Goal: Book appointment/travel/reservation

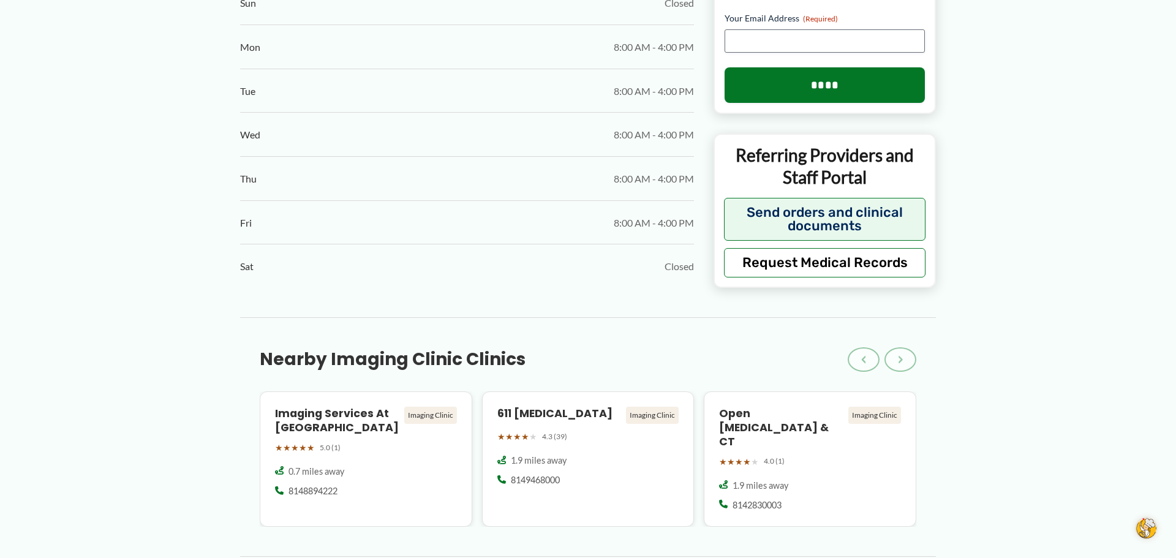
scroll to position [748, 0]
click at [270, 421] on div "Imaging Services at UPMC Altoona Imaging Clinic ★ ★ ★ ★ ★ 5.0 (1) 0.7 miles awa…" at bounding box center [366, 458] width 213 height 135
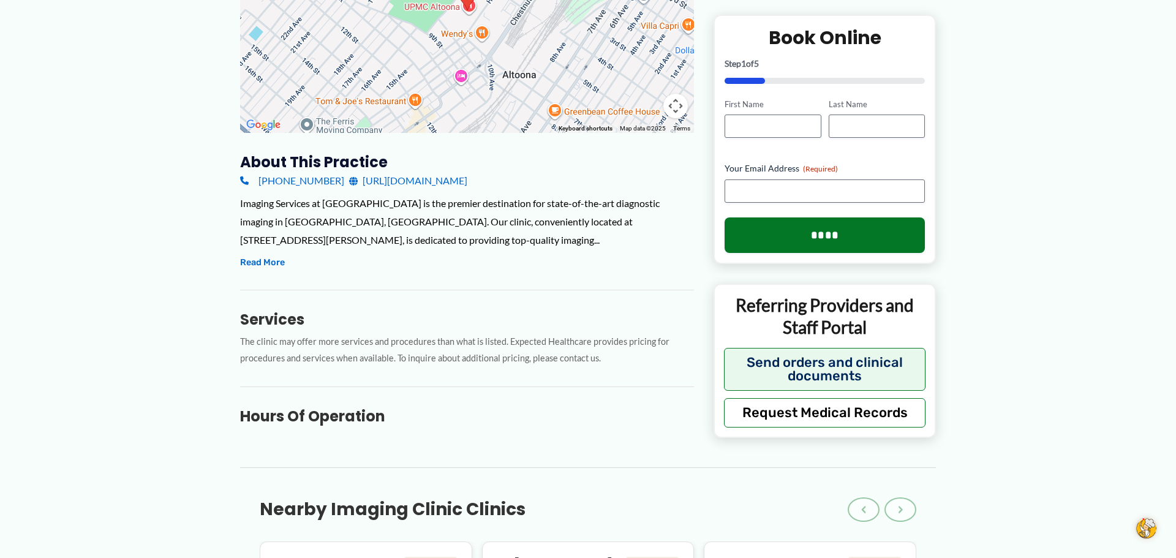
scroll to position [304, 0]
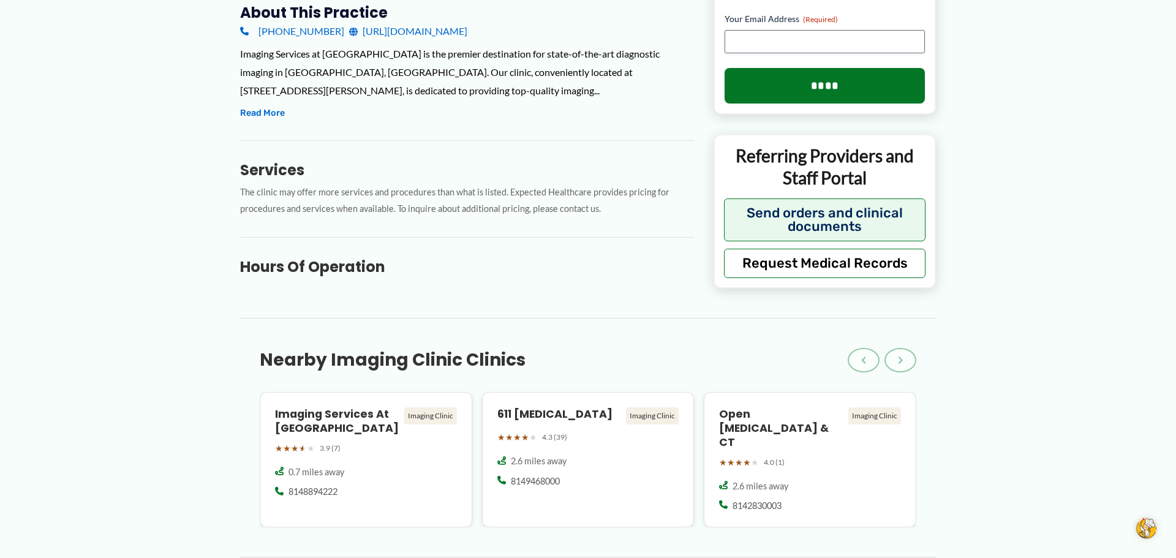
scroll to position [444, 0]
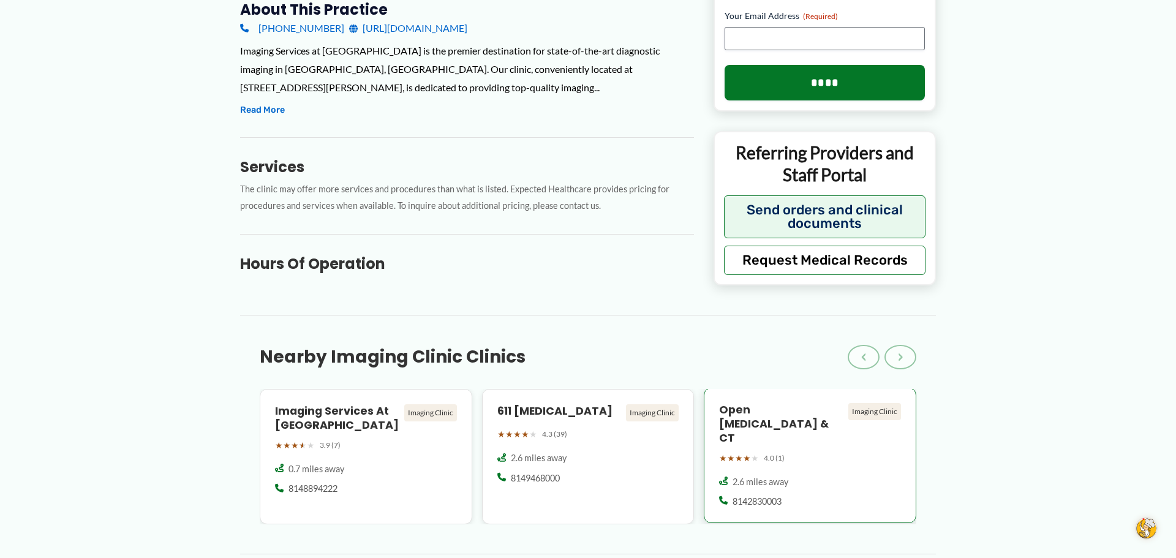
click at [869, 412] on div "Imaging Clinic" at bounding box center [874, 411] width 53 height 17
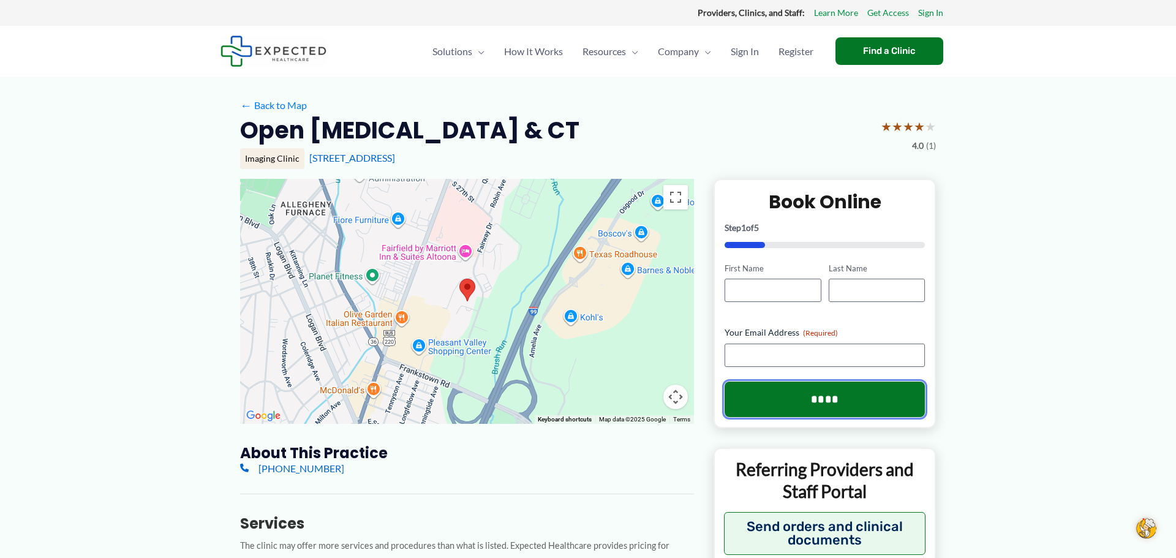
click at [869, 412] on input "****" at bounding box center [825, 400] width 200 height 36
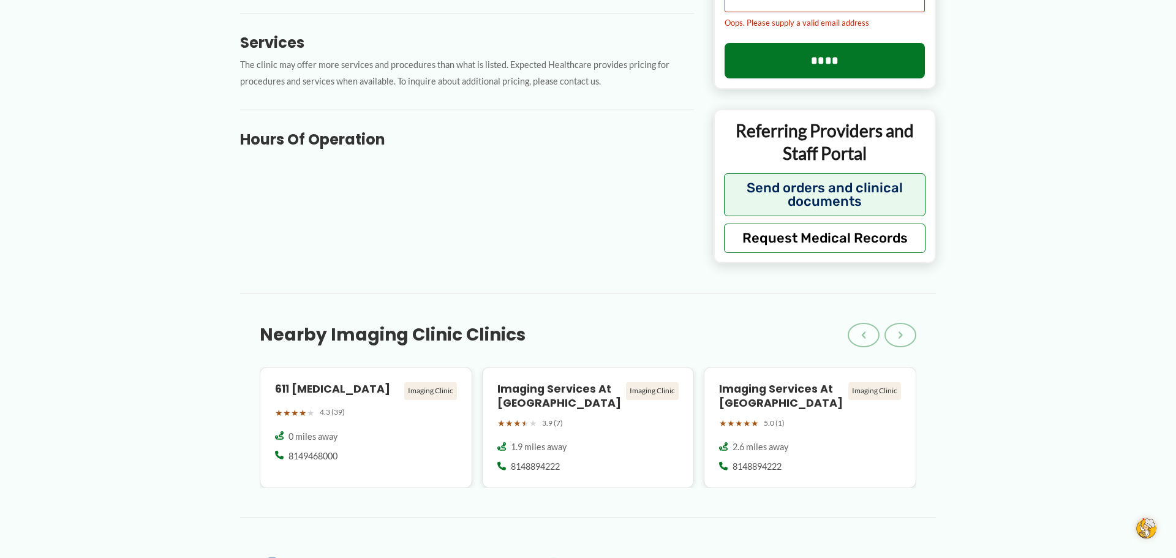
scroll to position [482, 0]
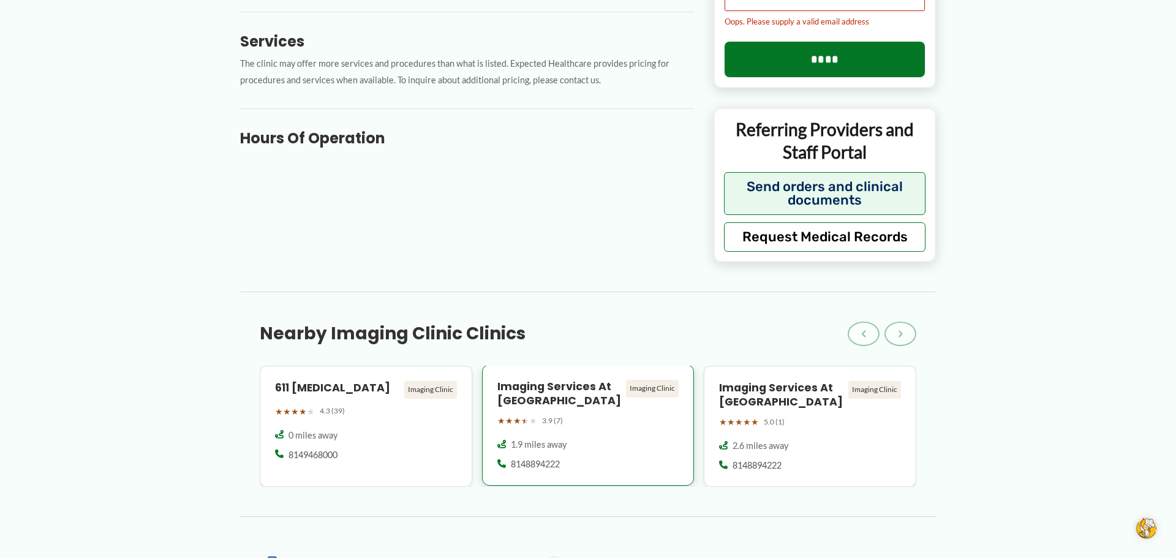
click at [657, 380] on div "Imaging Clinic" at bounding box center [652, 388] width 53 height 17
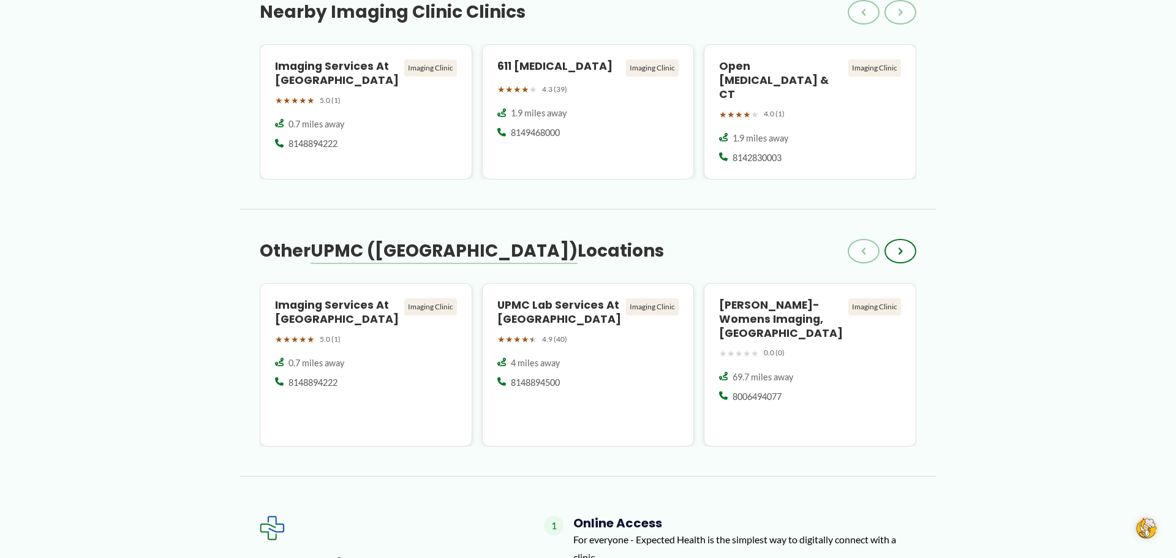
scroll to position [1097, 0]
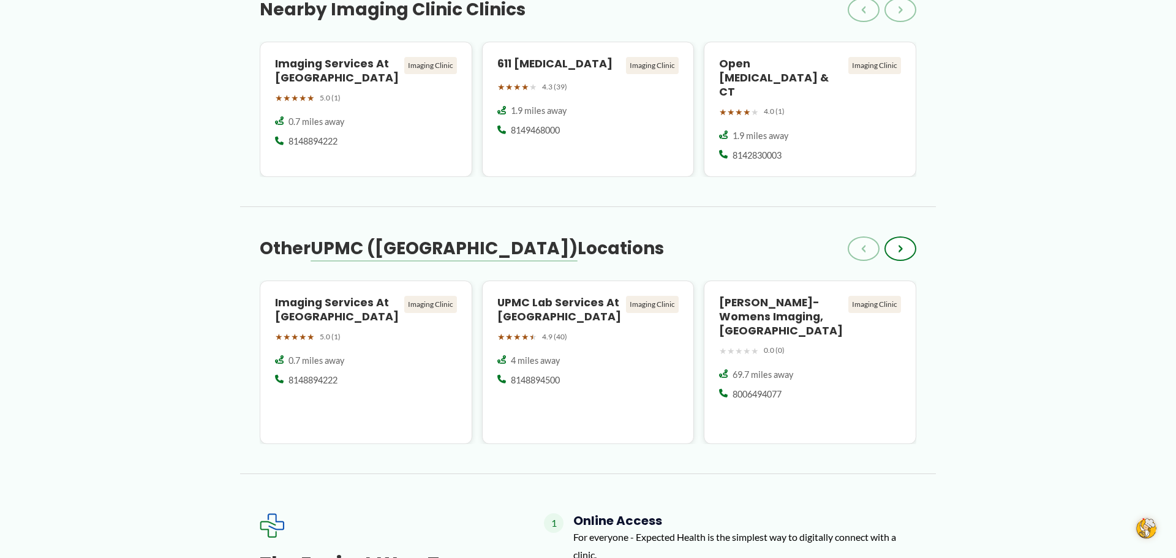
click at [1036, 339] on div "← Back to Map Imaging Services at UPMC Altoona Station Medical Center ★ ★ ★ ★ ★…" at bounding box center [588, 95] width 1176 height 2233
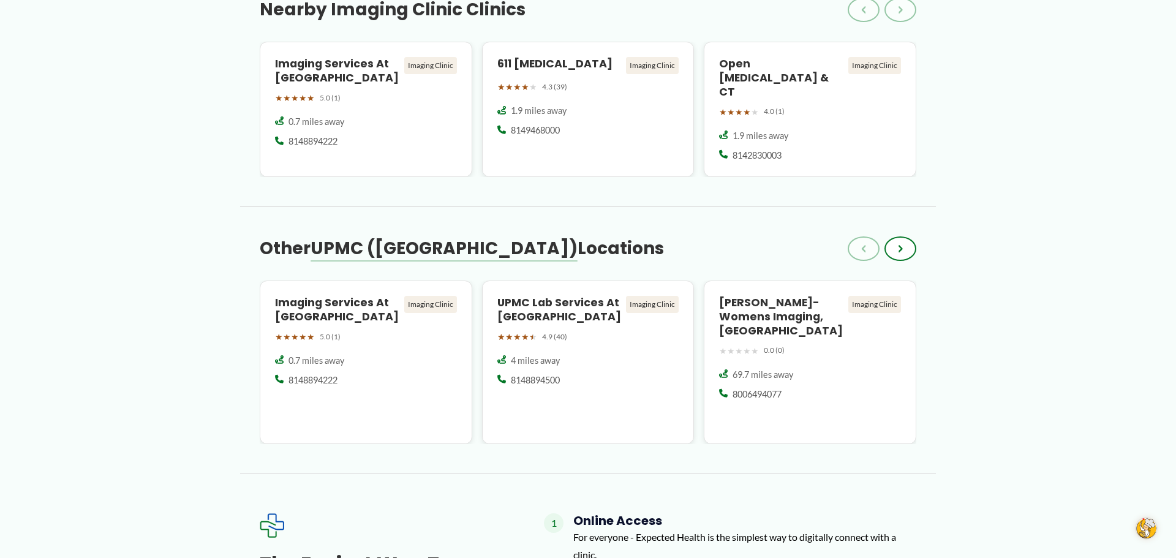
click at [1036, 339] on div "← Back to Map Imaging Services at UPMC Altoona Station Medical Center ★ ★ ★ ★ ★…" at bounding box center [588, 95] width 1176 height 2233
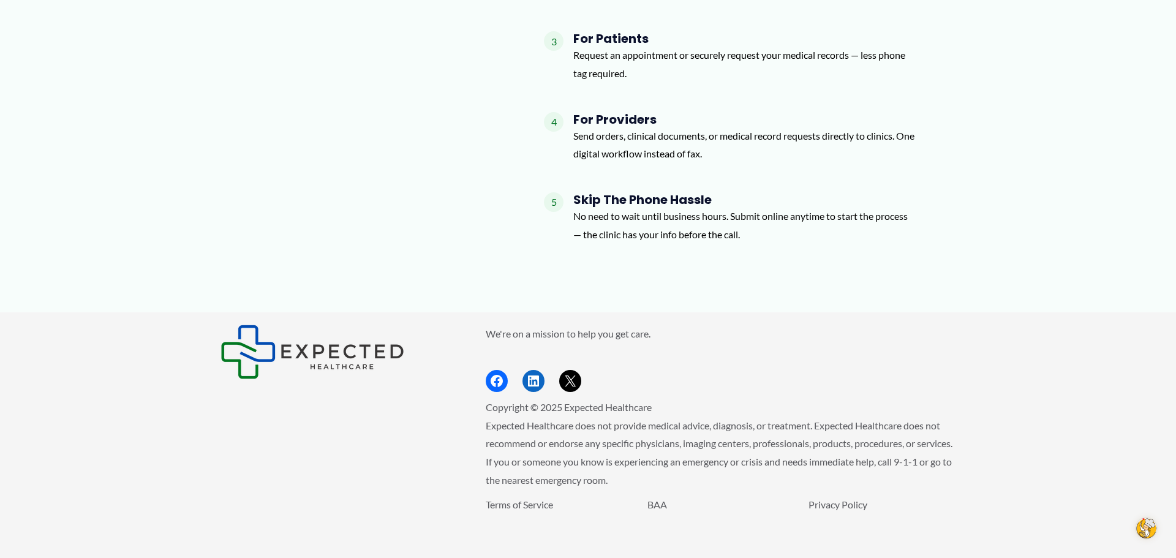
scroll to position [1746, 0]
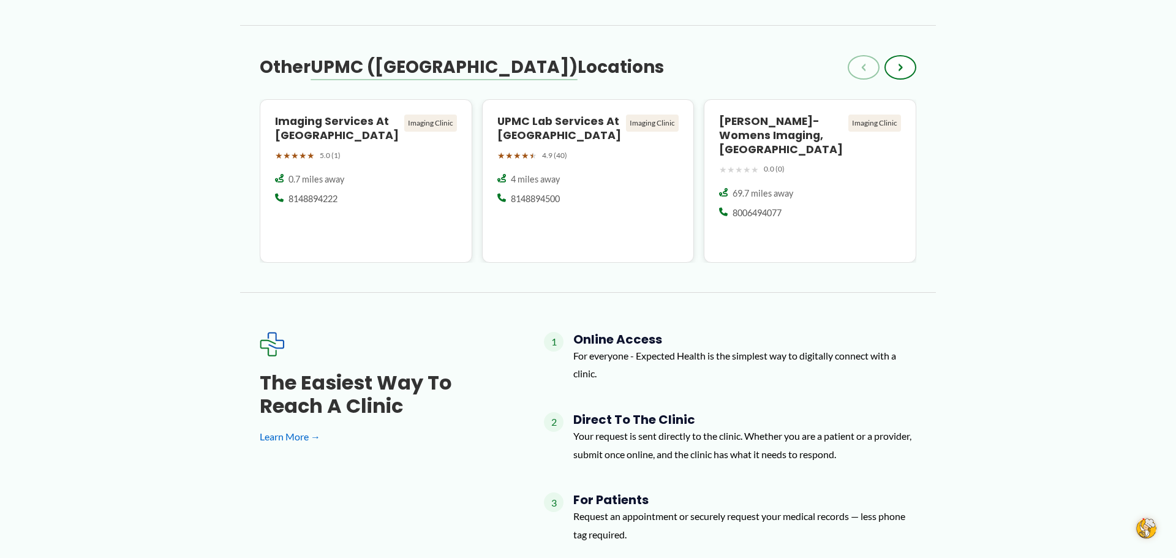
scroll to position [1280, 0]
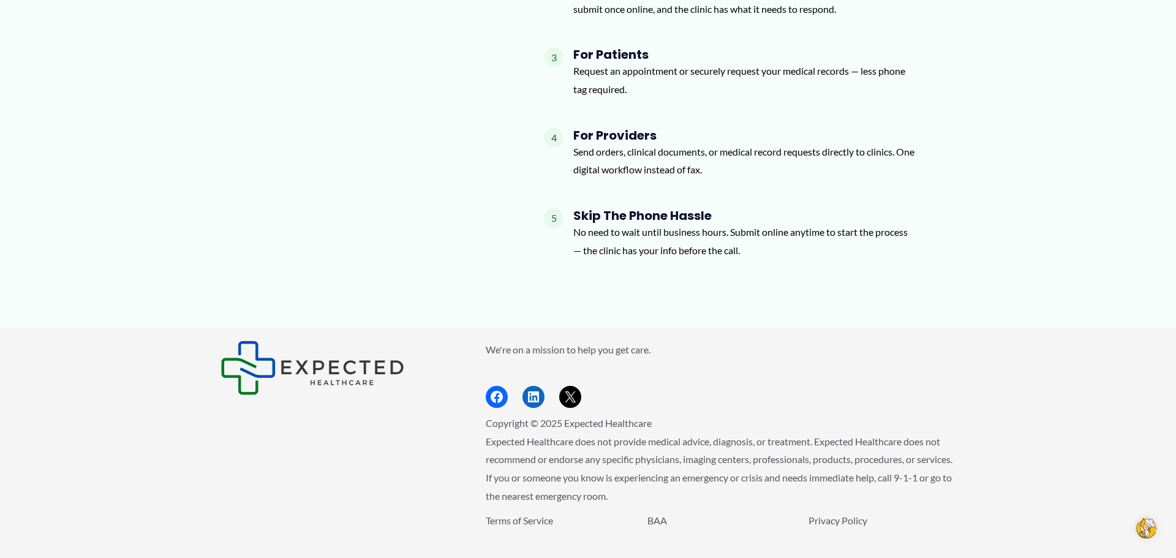
scroll to position [1746, 0]
